Goal: Task Accomplishment & Management: Use online tool/utility

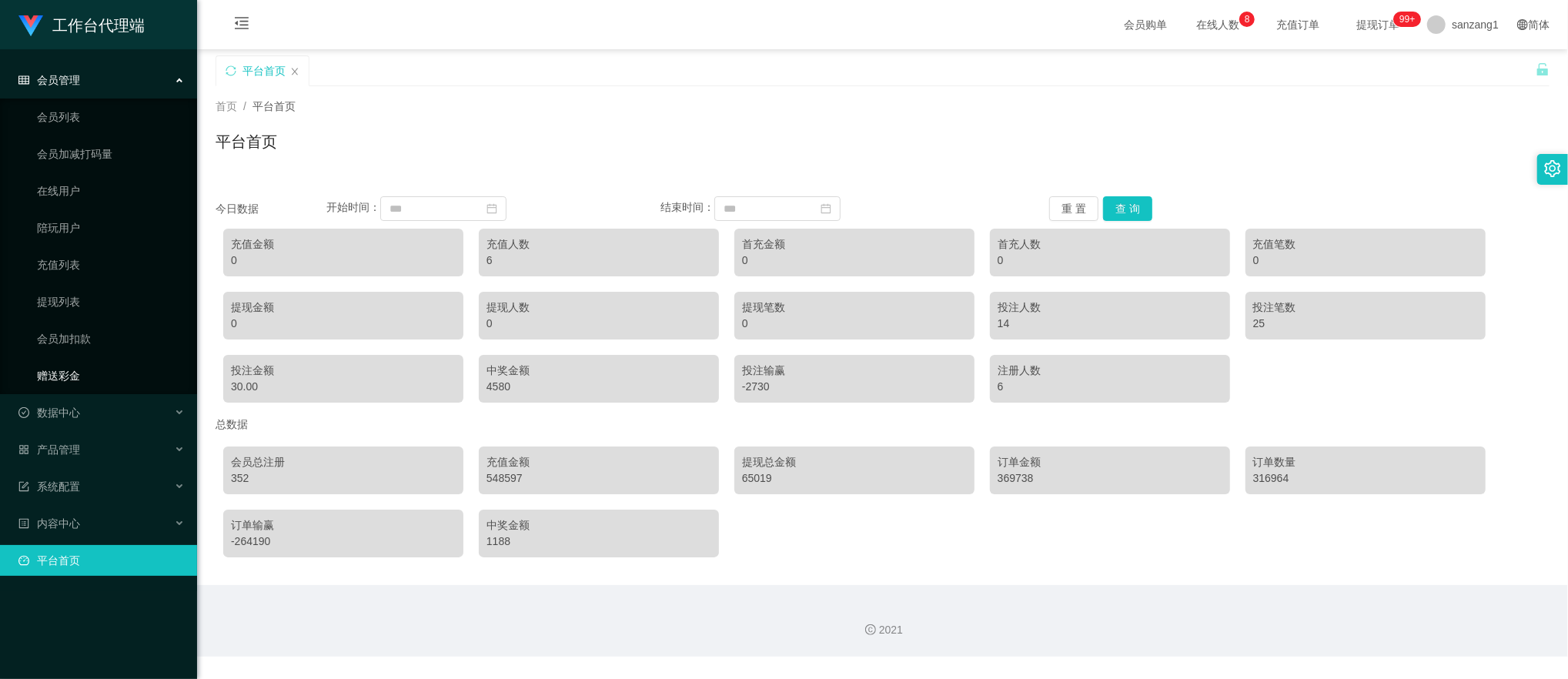
click at [50, 373] on link "赠送彩金" at bounding box center [110, 375] width 148 height 31
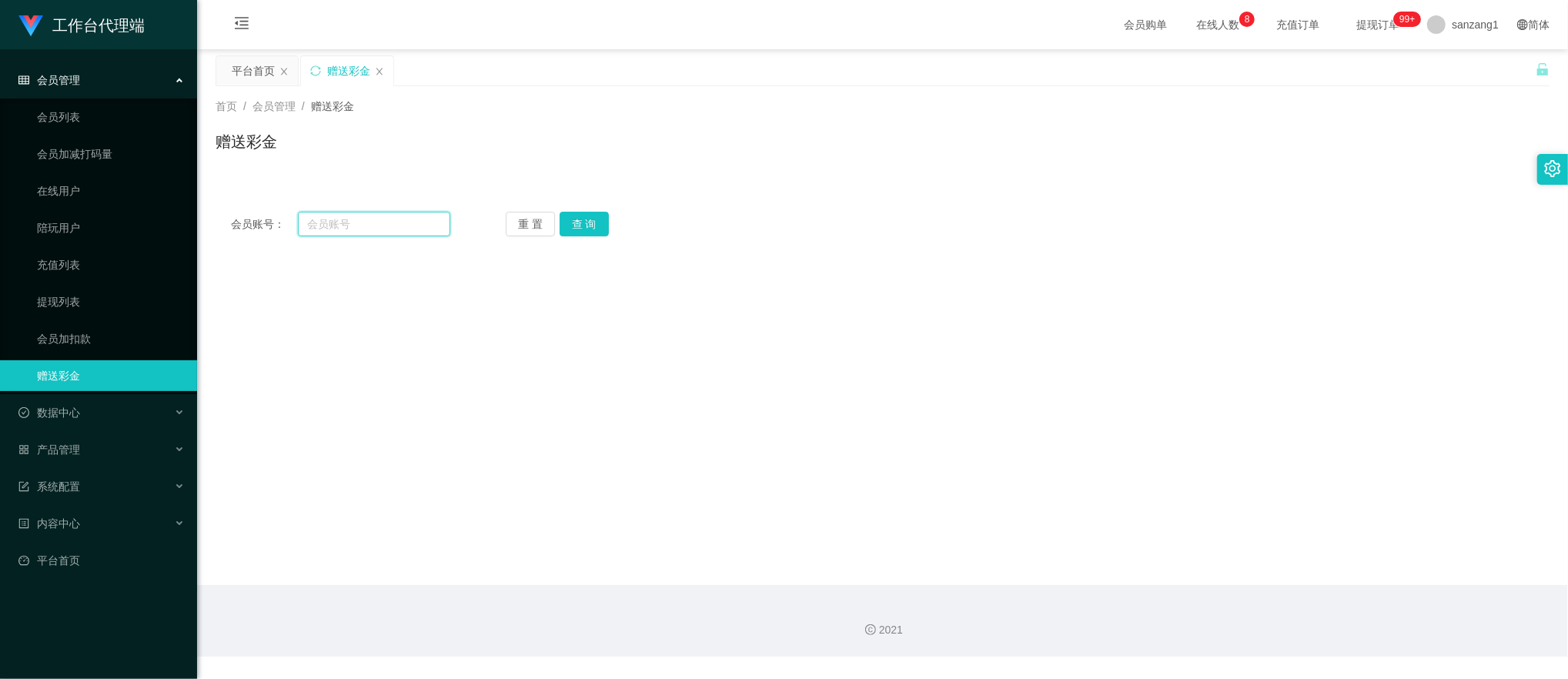
click at [370, 219] on input "text" at bounding box center [374, 224] width 153 height 25
drag, startPoint x: 306, startPoint y: 228, endPoint x: 390, endPoint y: 223, distance: 84.1
click at [306, 228] on input "text" at bounding box center [374, 224] width 153 height 25
click at [351, 219] on input "text" at bounding box center [374, 224] width 153 height 25
click at [360, 224] on input "text" at bounding box center [374, 224] width 153 height 25
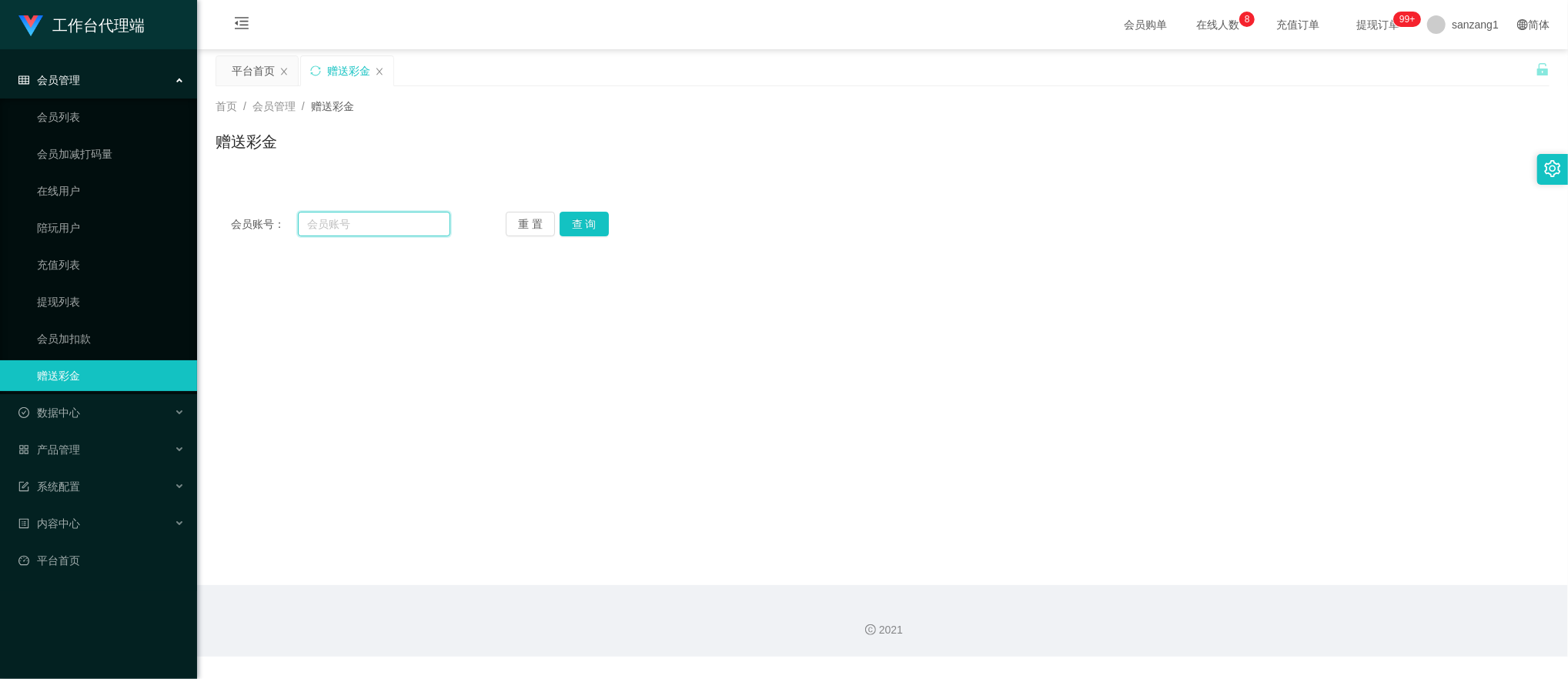
click at [369, 235] on input "text" at bounding box center [374, 224] width 153 height 25
paste input "v"
type input "v"
paste input "v"
type input "v"
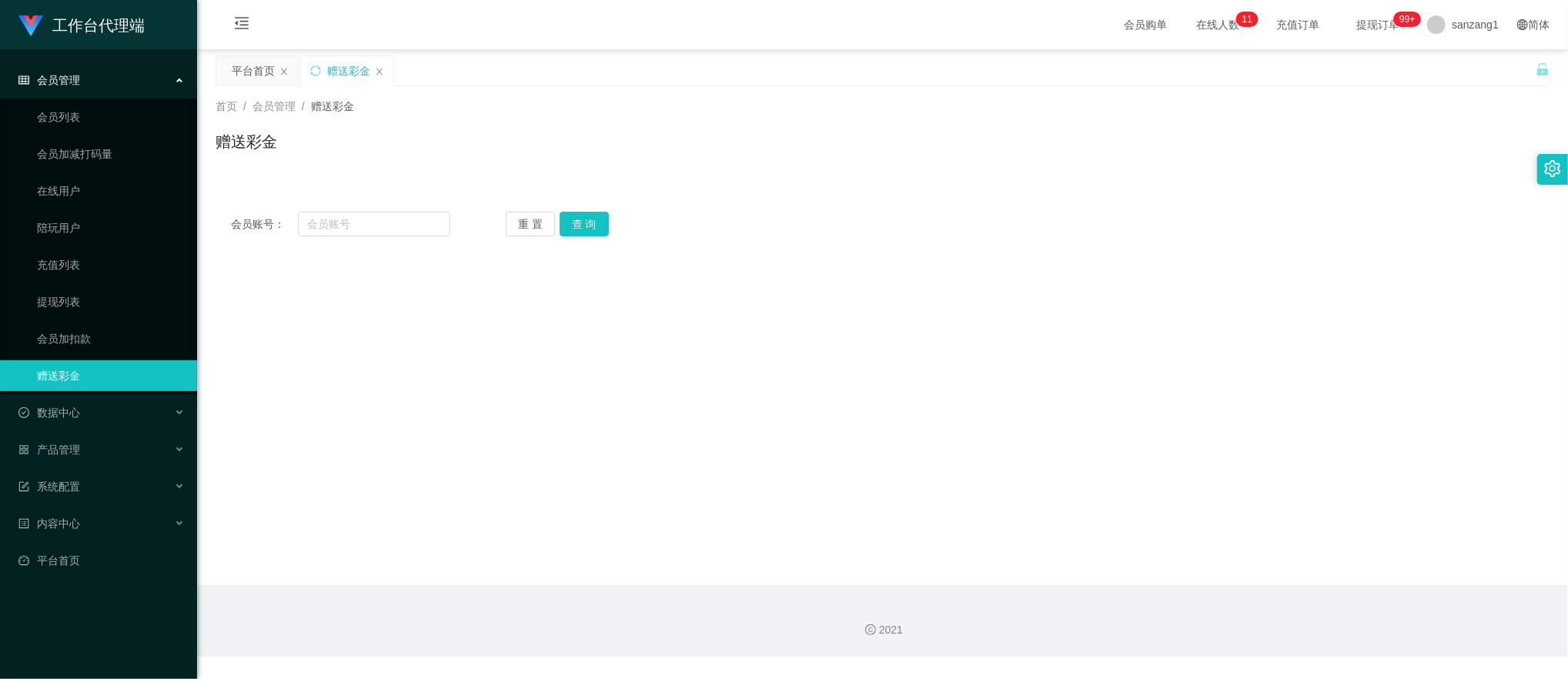
click at [315, 201] on div "会员账号： 重 置 查 询 会员账号 会员姓名 账号余额 操作类型 彩金加款 彩金扣款 金额 确 定" at bounding box center [881, 224] width 1333 height 56
click at [332, 220] on input "text" at bounding box center [374, 224] width 153 height 25
paste input "8"
click at [328, 228] on input "text" at bounding box center [374, 224] width 153 height 25
type input "88351273"
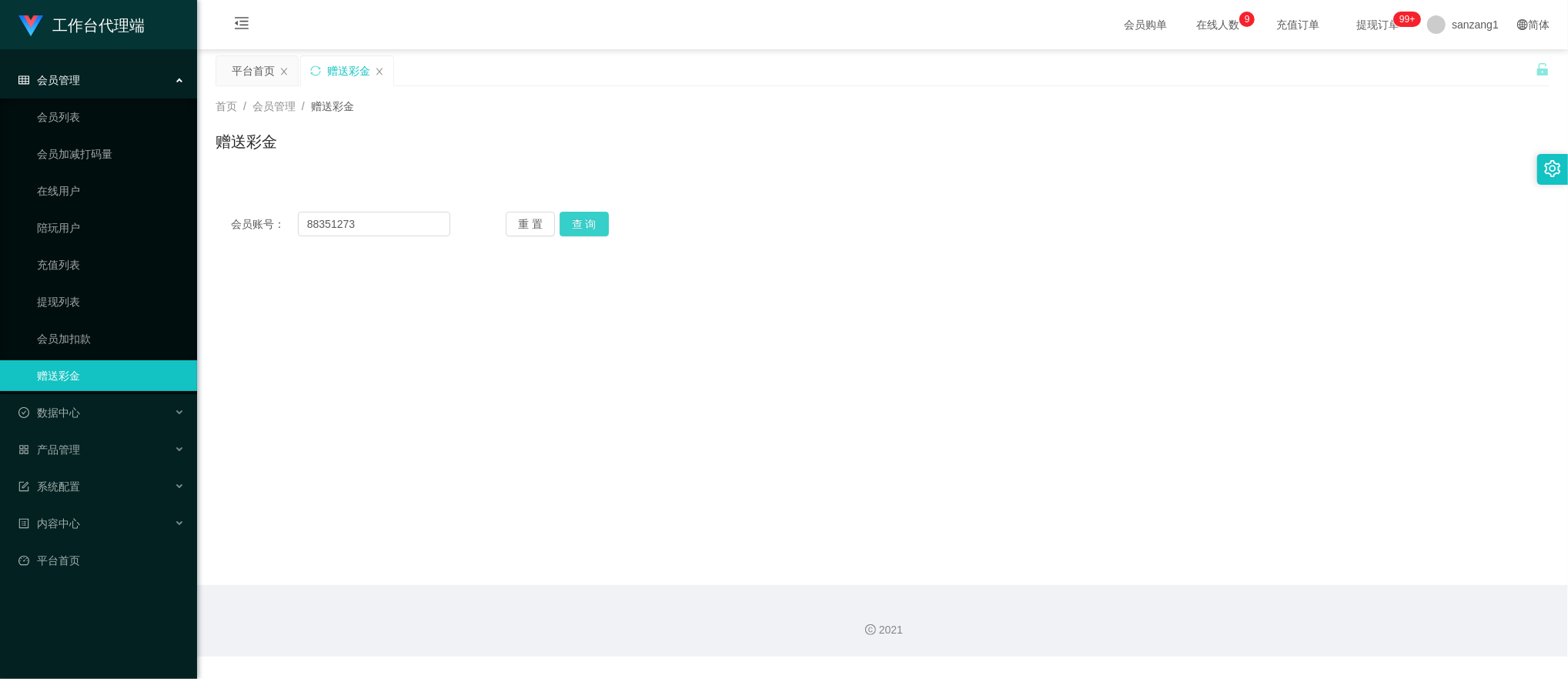
click at [580, 223] on button "查 询" at bounding box center [584, 224] width 49 height 25
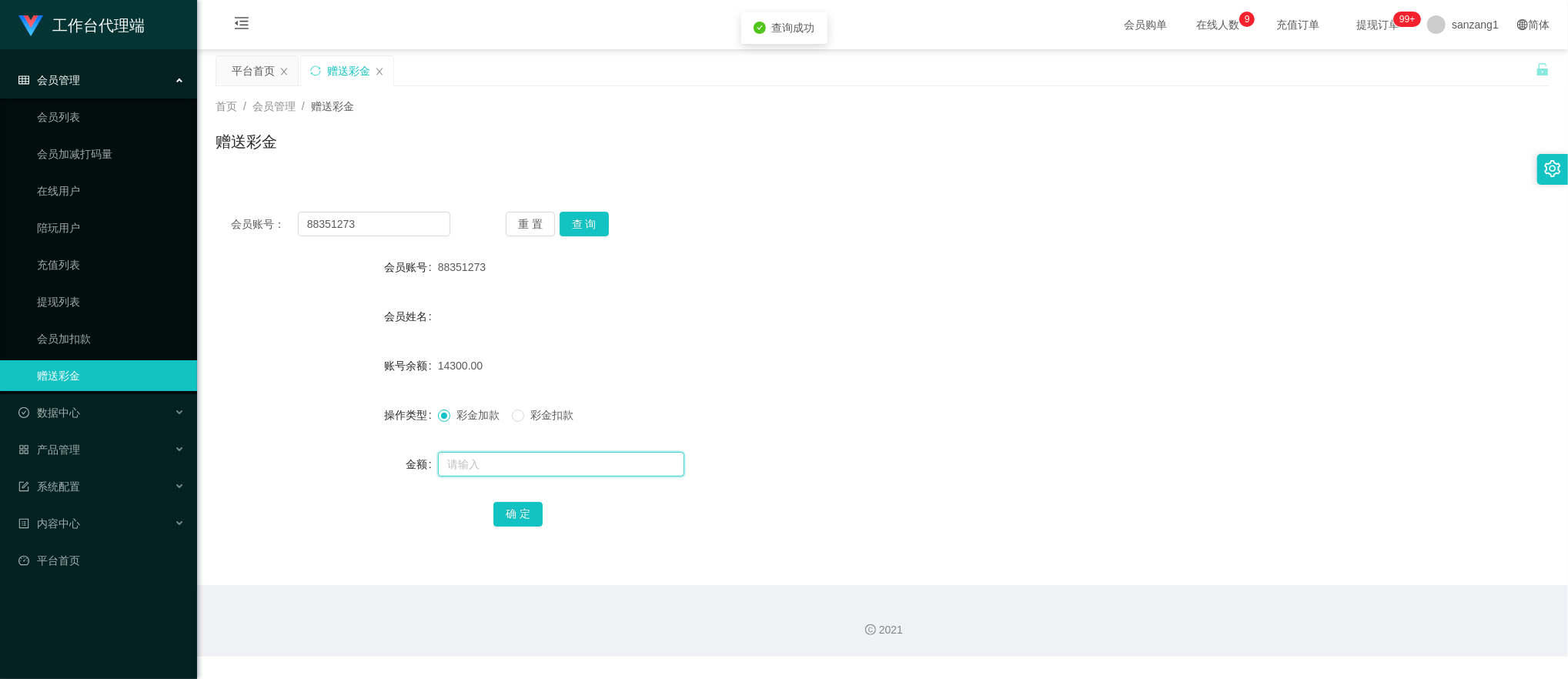
click at [474, 466] on input "text" at bounding box center [560, 464] width 246 height 25
type input "520"
click at [521, 537] on div "会员账号： 88351273 重 置 查 询 会员账号 88351273 会员姓名 账号余额 14300.00 操作类型 彩金加款 彩金扣款 金额 520 确…" at bounding box center [881, 379] width 1333 height 366
click at [521, 524] on button "确 定" at bounding box center [518, 514] width 49 height 25
